Goal: Task Accomplishment & Management: Manage account settings

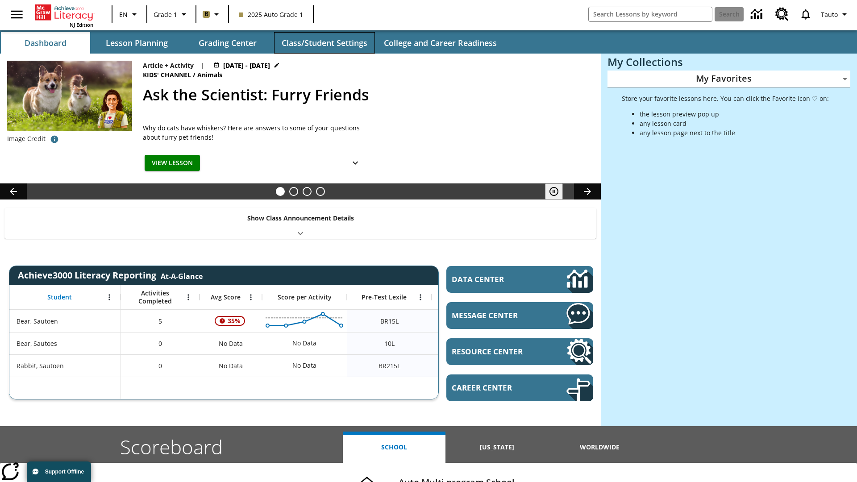
click at [324, 43] on button "Class/Student Settings" at bounding box center [324, 42] width 101 height 21
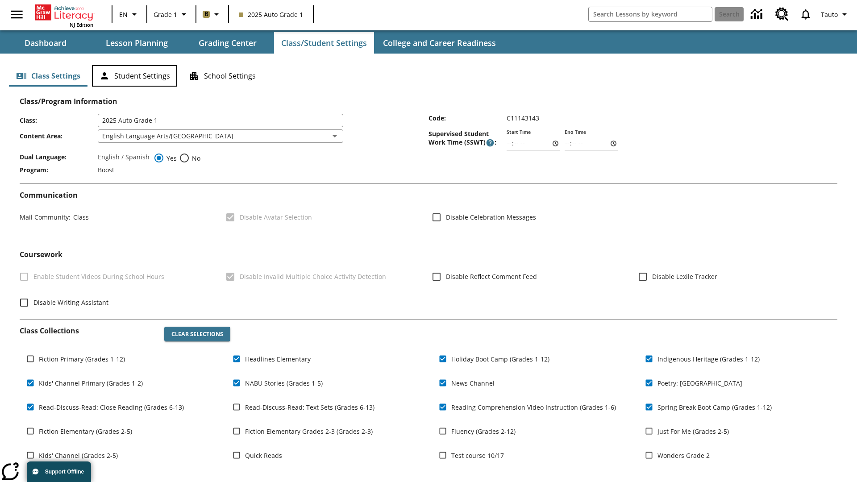
click at [134, 76] on button "Student Settings" at bounding box center [134, 75] width 85 height 21
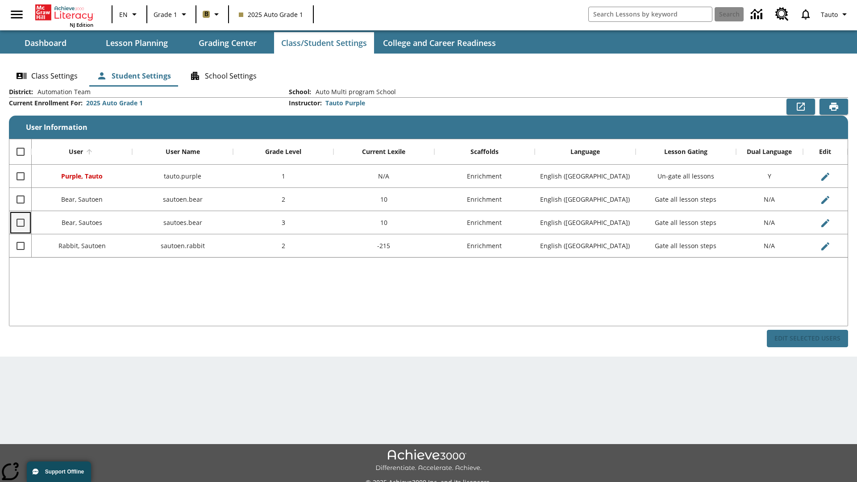
click at [20, 222] on input "Select row" at bounding box center [20, 222] width 19 height 19
checkbox input "true"
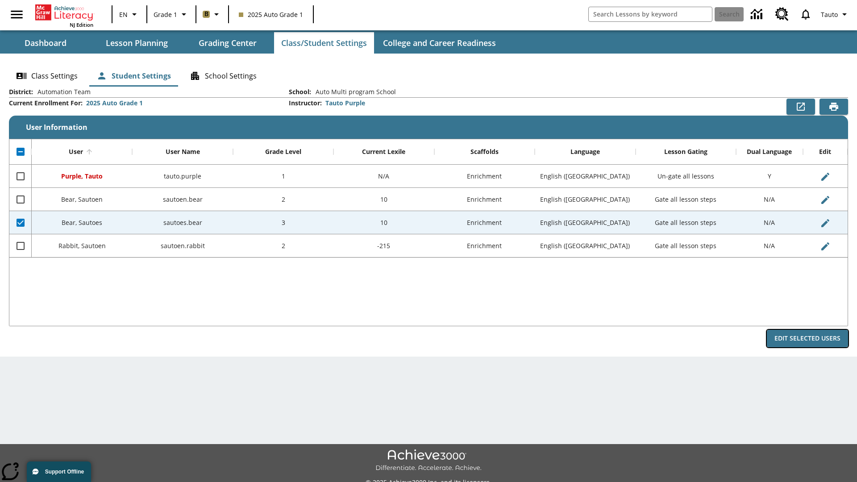
click at [807, 338] on button "Edit Selected Users" at bounding box center [807, 338] width 81 height 17
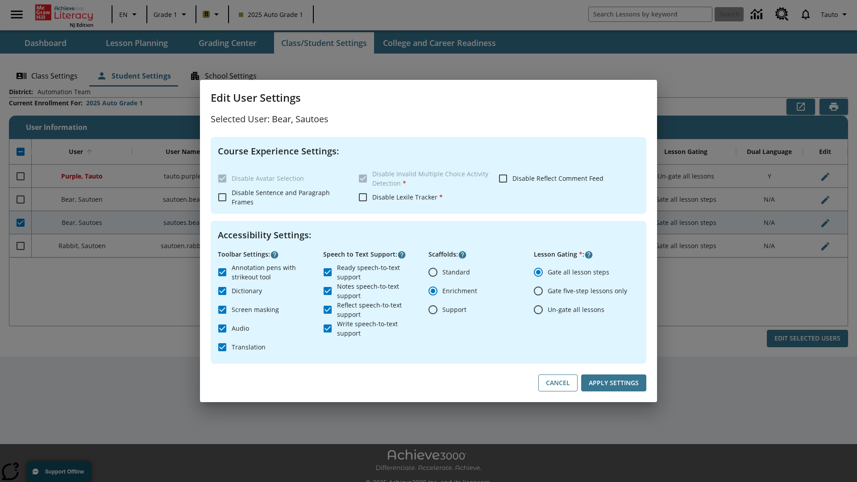
click at [538, 309] on input "Un-gate all lessons" at bounding box center [538, 309] width 19 height 19
radio input "true"
click at [614, 383] on button "Apply Settings" at bounding box center [613, 382] width 65 height 17
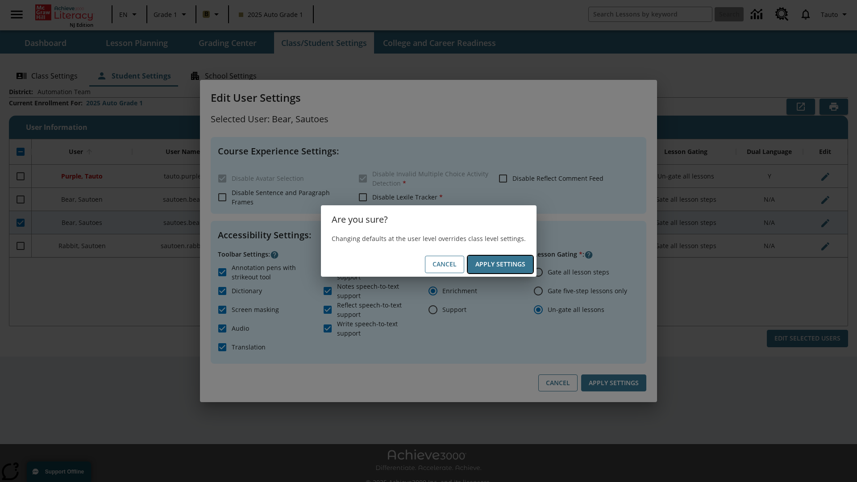
click at [500, 264] on button "Apply Settings" at bounding box center [500, 264] width 65 height 17
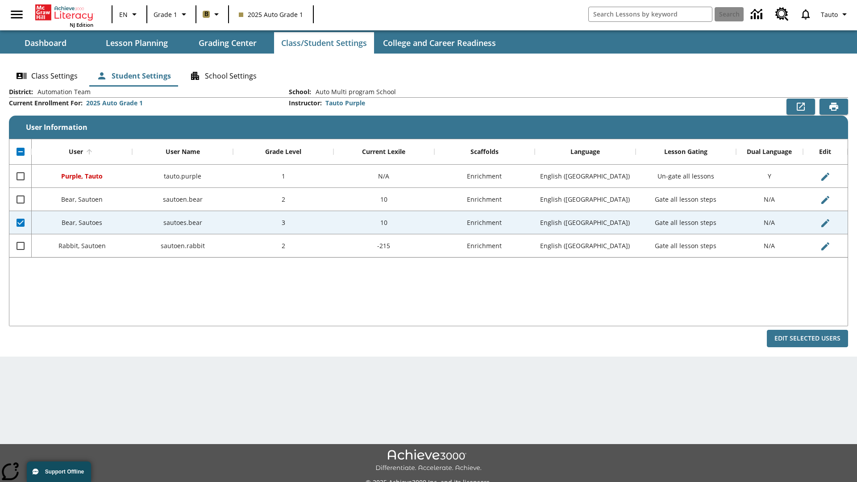
checkbox input "false"
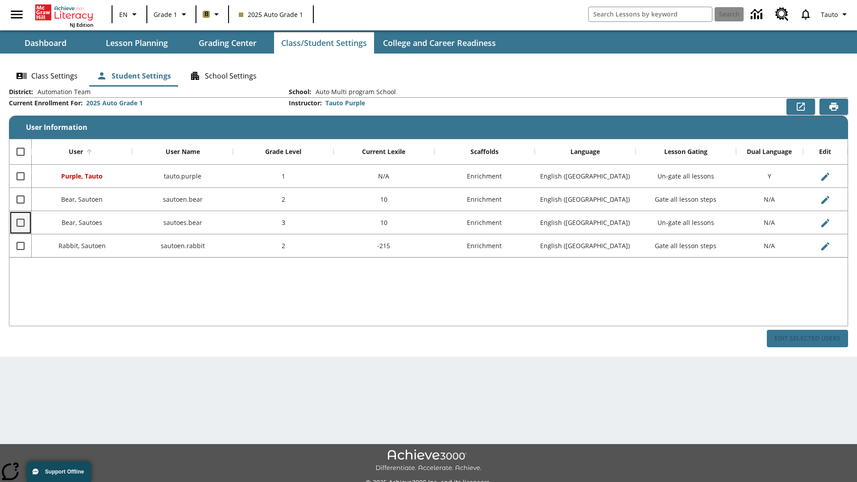
click at [20, 222] on input "Select row" at bounding box center [20, 222] width 19 height 19
checkbox input "true"
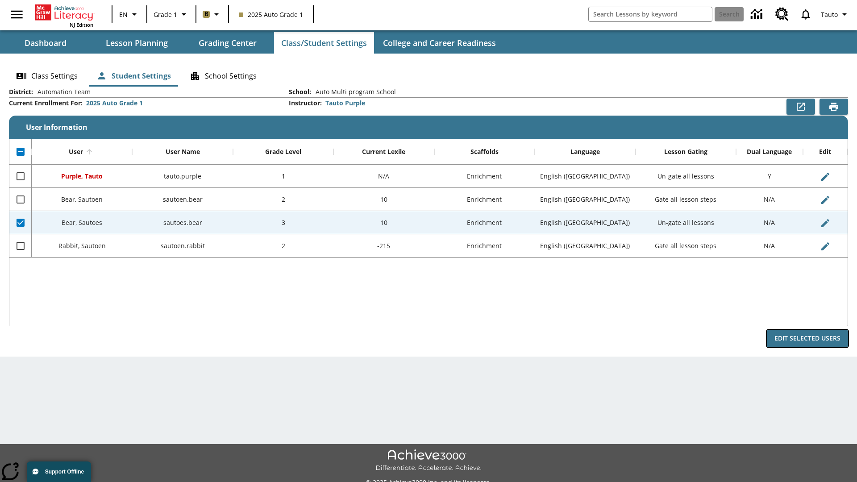
click at [807, 338] on button "Edit Selected Users" at bounding box center [807, 338] width 81 height 17
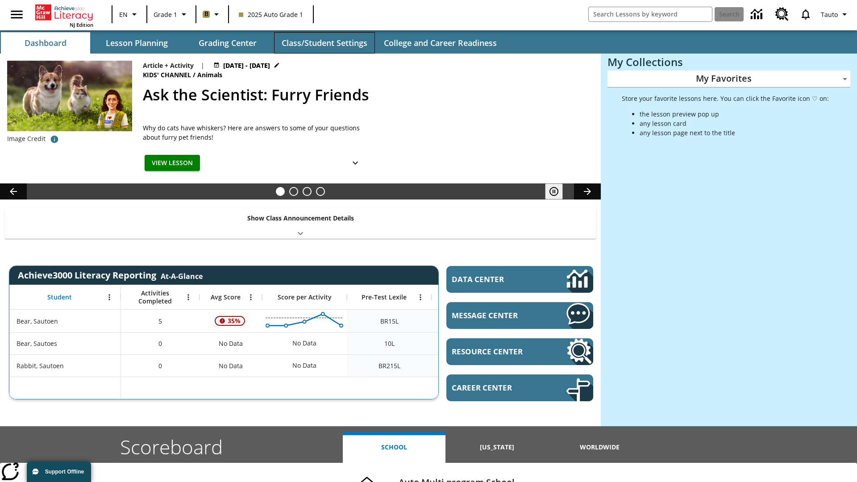
click at [324, 43] on button "Class/Student Settings" at bounding box center [324, 42] width 101 height 21
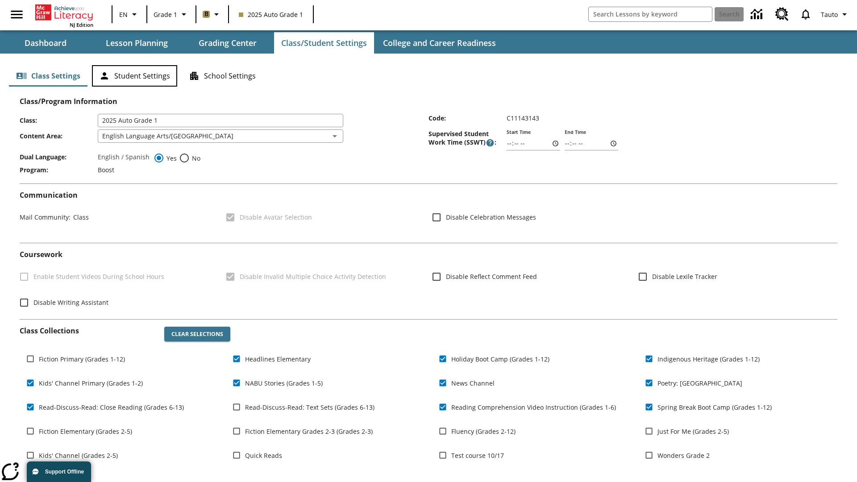
click at [134, 76] on button "Student Settings" at bounding box center [134, 75] width 85 height 21
